Goal: Task Accomplishment & Management: Complete application form

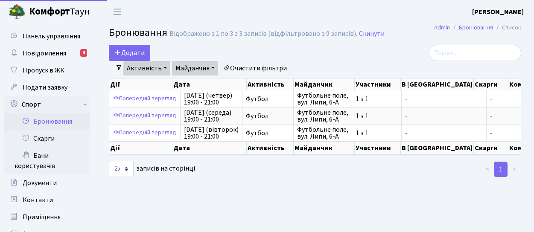
select select "25"
click at [133, 52] on button "Додати" at bounding box center [129, 53] width 41 height 16
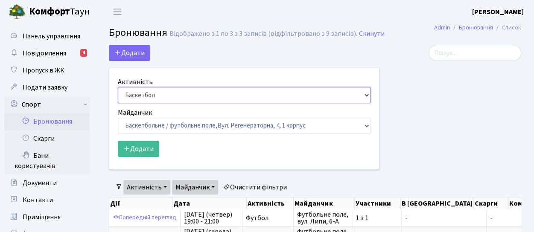
click at [366, 96] on select "Баскетбол Волейбол Йога Катання на роликах Настільний теніс Теніс Футбол Фітнес" at bounding box center [244, 95] width 252 height 16
select select "2"
click at [118, 87] on select "Баскетбол Волейбол Йога Катання на роликах Настільний теніс Теніс Футбол Фітнес" at bounding box center [244, 95] width 252 height 16
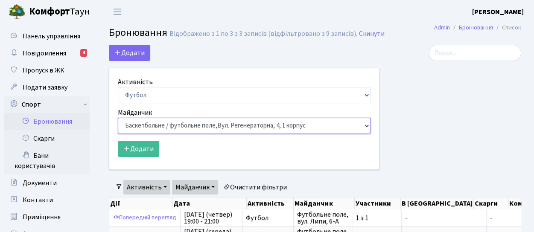
click at [367, 127] on select "Баскетбольне / футбольне поле, Вул. Регенераторна, 4, 1 корпус Баскетбольне пол…" at bounding box center [244, 126] width 252 height 16
select select "10"
click at [118, 118] on select "Баскетбольне / футбольне поле, Вул. Регенераторна, 4, 1 корпус Баскетбольне пол…" at bounding box center [244, 126] width 252 height 16
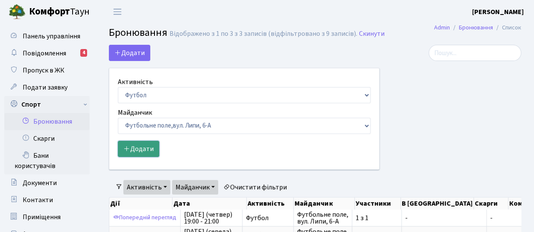
click at [144, 146] on button "Додати" at bounding box center [138, 149] width 41 height 16
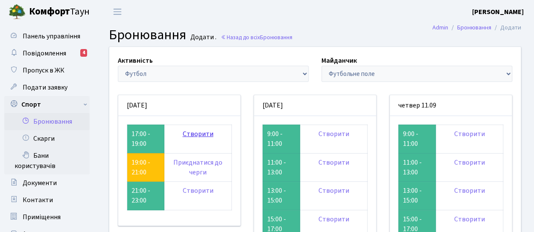
click at [205, 131] on link "Створити" at bounding box center [198, 133] width 31 height 9
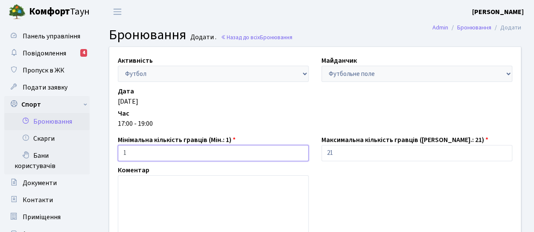
drag, startPoint x: 160, startPoint y: 154, endPoint x: 125, endPoint y: 160, distance: 35.5
click at [125, 160] on input "1" at bounding box center [213, 153] width 191 height 16
type input "2"
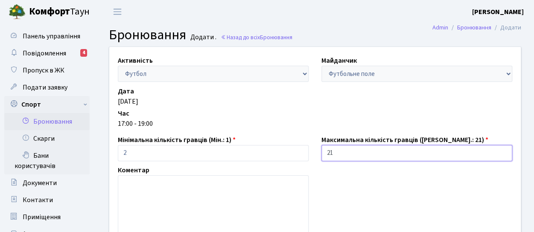
drag, startPoint x: 335, startPoint y: 153, endPoint x: 296, endPoint y: 158, distance: 39.6
click at [296, 158] on div "Активність - Баскетбол Волейбол Йога Катання на роликах Настільний теніс [PERSO…" at bounding box center [315, 190] width 424 height 287
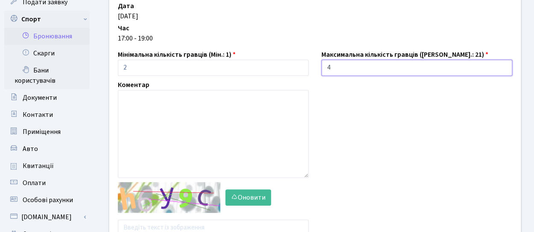
scroll to position [113, 0]
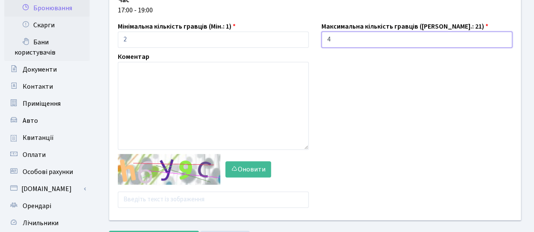
type input "4"
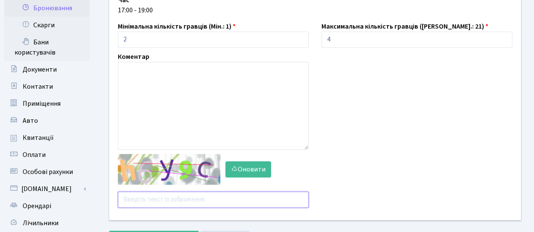
click at [136, 200] on input "text" at bounding box center [213, 199] width 191 height 16
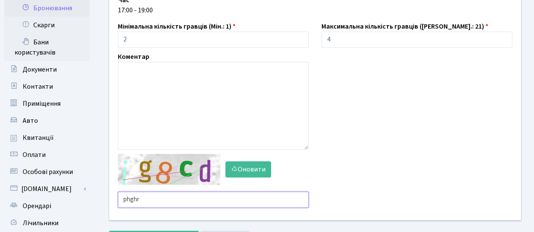
scroll to position [213, 0]
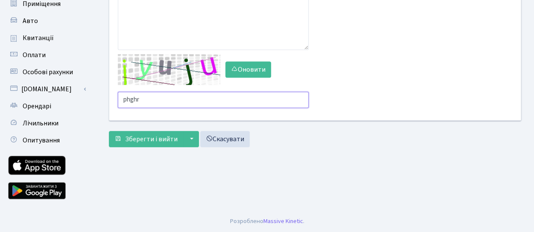
drag, startPoint x: 151, startPoint y: 97, endPoint x: 94, endPoint y: 111, distance: 58.9
click at [94, 111] on div "Панель управління Повідомлення 4 Пропуск в ЖК Подати заявку Спорт Бронювання Ск…" at bounding box center [267, 10] width 534 height 400
type input "uryug"
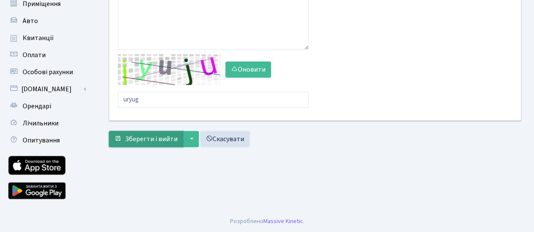
click at [173, 138] on span "Зберегти і вийти" at bounding box center [151, 138] width 52 height 9
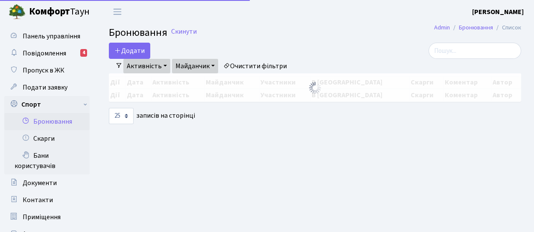
select select "25"
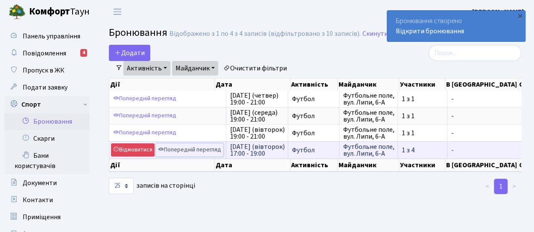
click at [204, 150] on link "Попередній перегляд" at bounding box center [189, 149] width 67 height 13
